Goal: Information Seeking & Learning: Find specific page/section

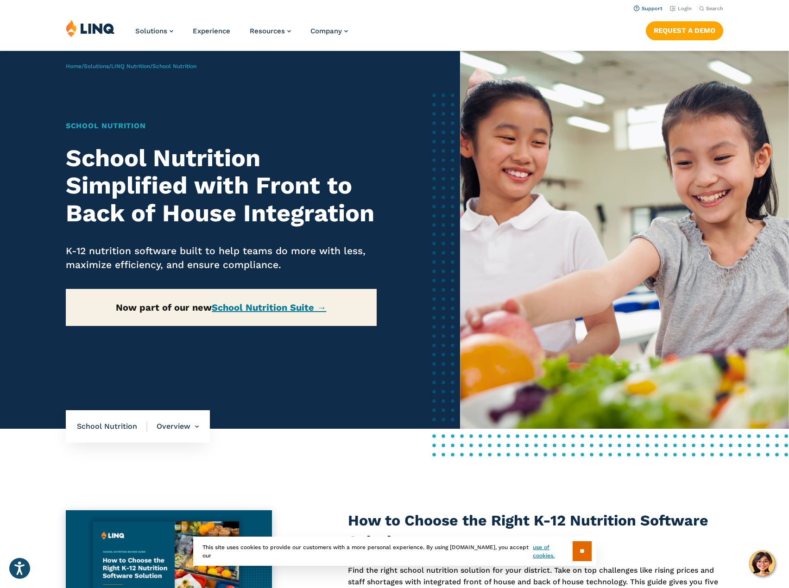
click at [648, 7] on link "Support" at bounding box center [648, 9] width 29 height 6
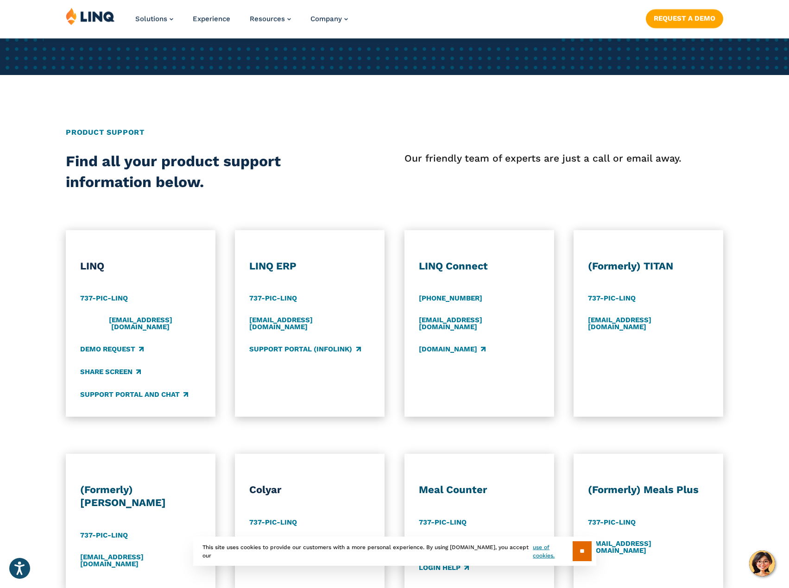
scroll to position [324, 0]
